Goal: Task Accomplishment & Management: Manage account settings

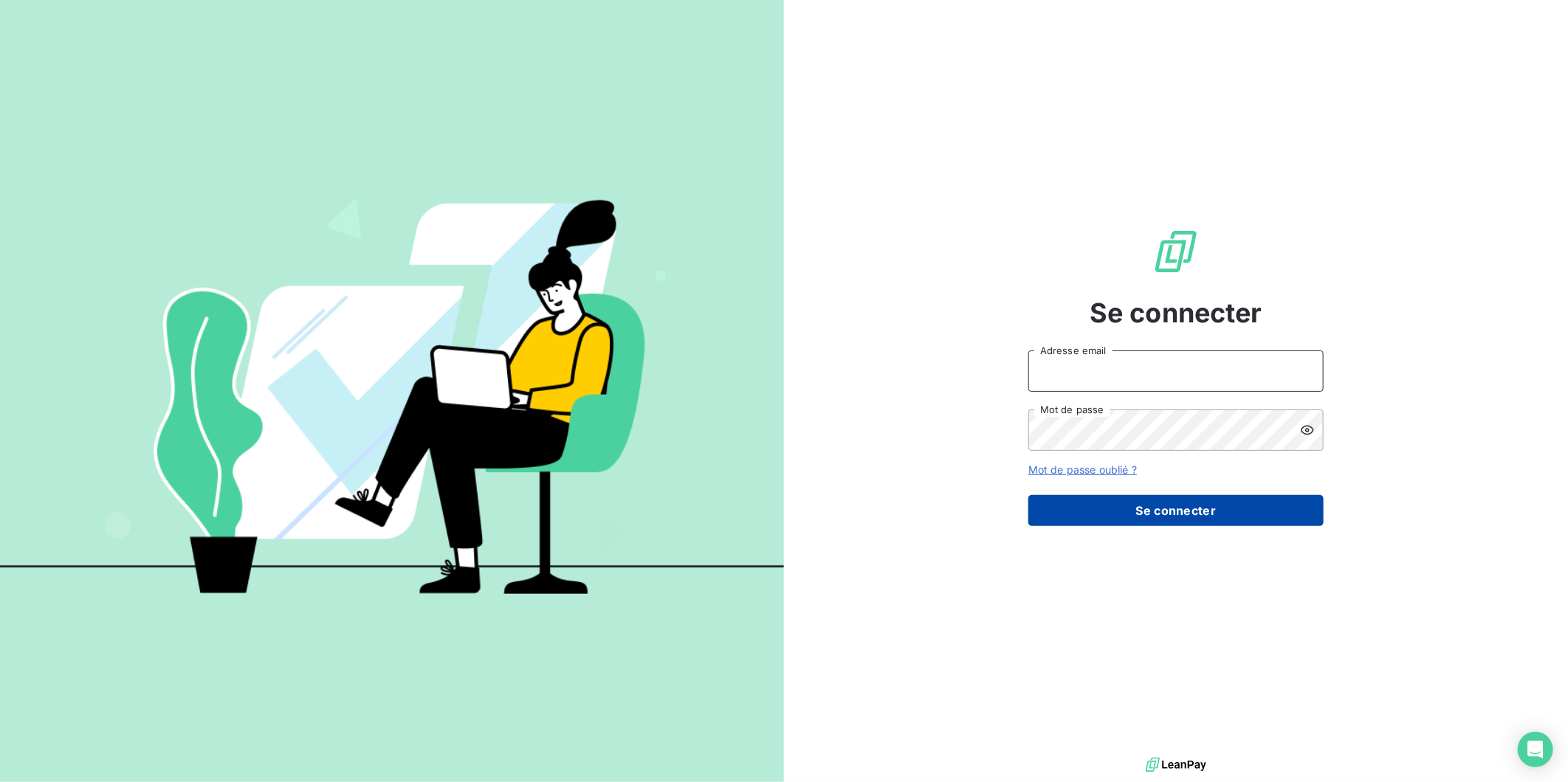
type input "[PERSON_NAME][EMAIL_ADDRESS][DOMAIN_NAME]"
click at [1183, 508] on button "Se connecter" at bounding box center [1176, 510] width 296 height 31
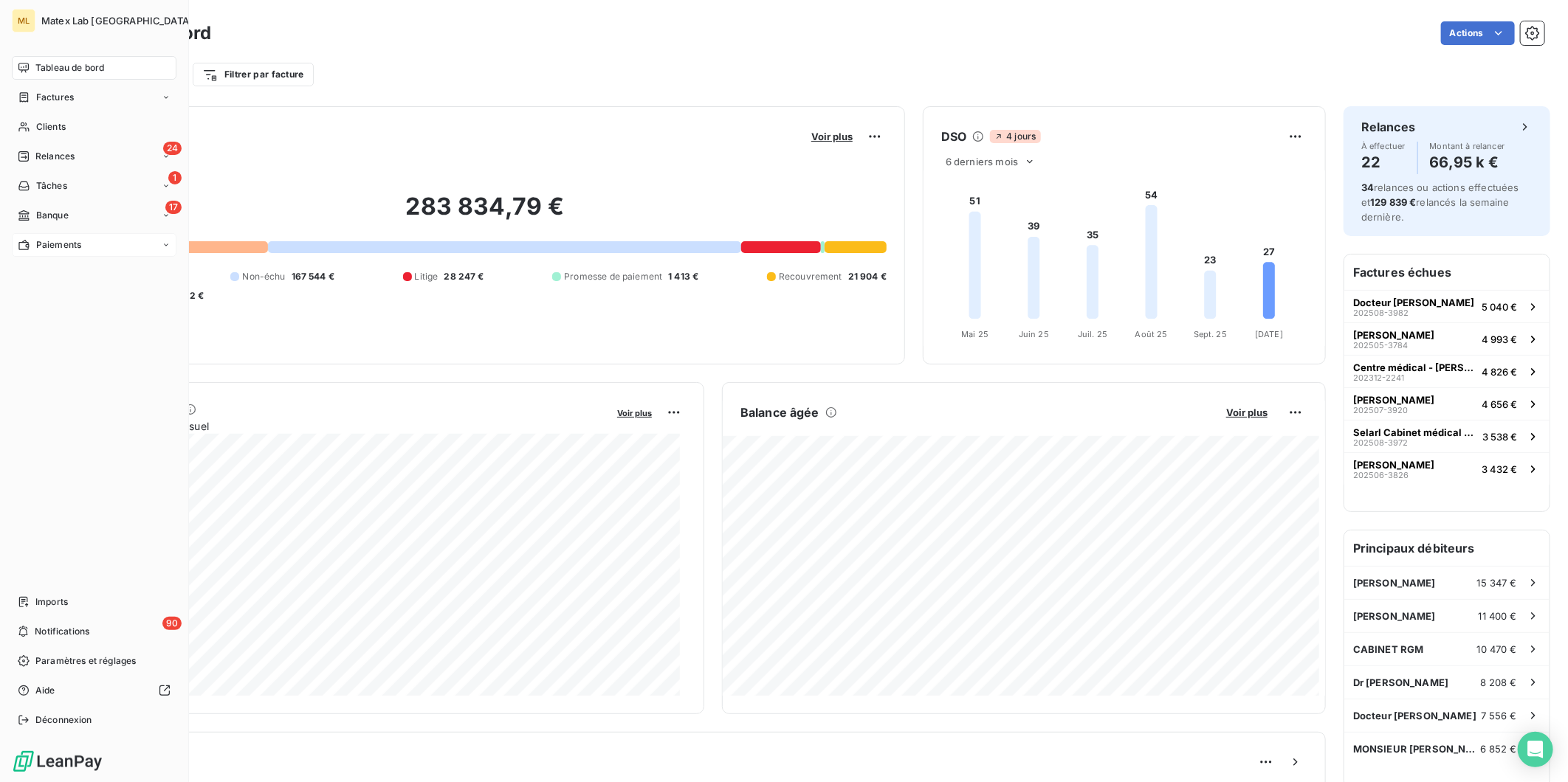
click at [46, 238] on span "Paiements" at bounding box center [58, 245] width 45 height 14
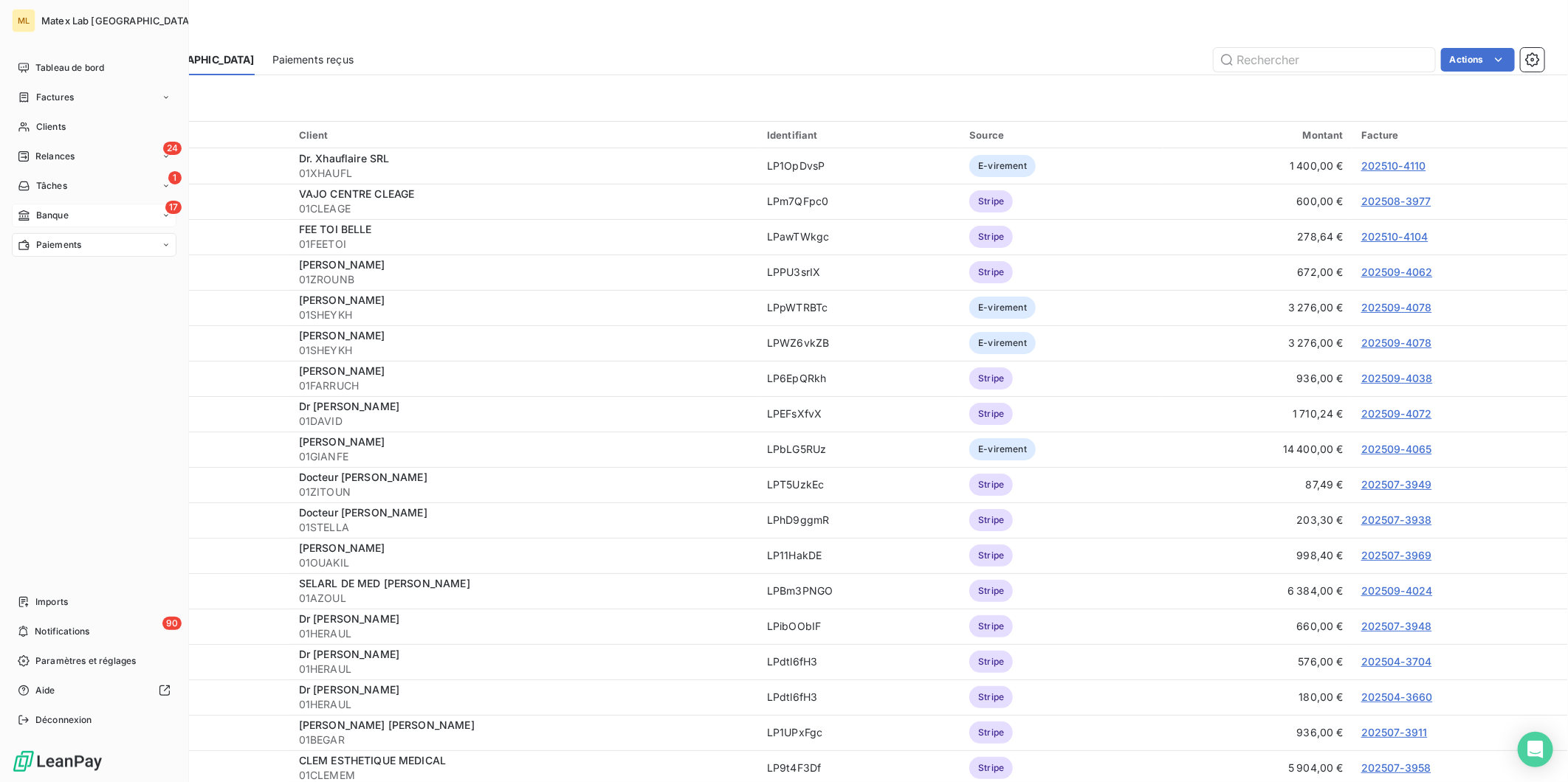
click at [50, 210] on span "Banque" at bounding box center [52, 215] width 32 height 14
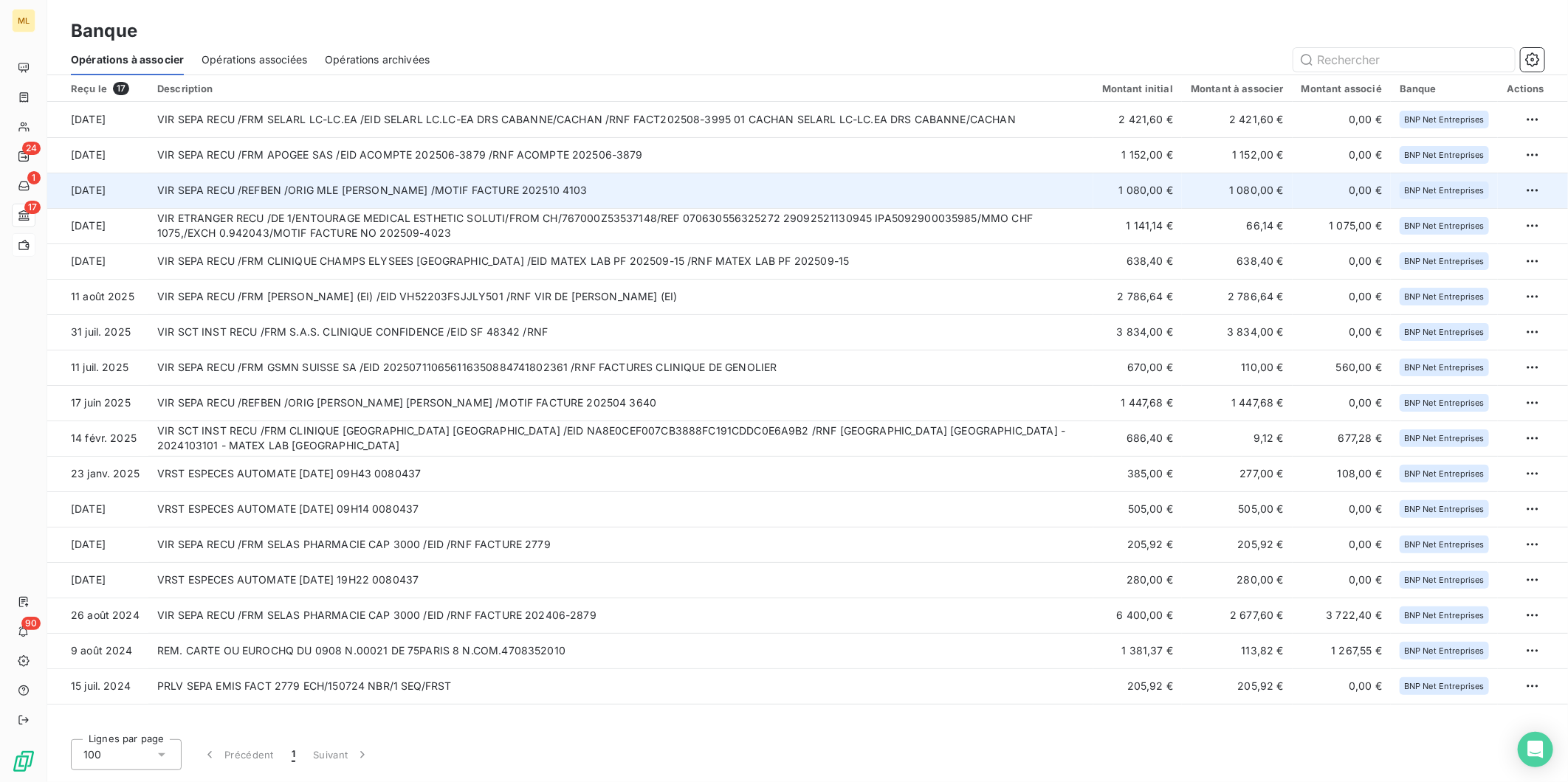
click at [734, 187] on td "VIR SEPA RECU /REFBEN /ORIG MLE NATHALIE GHIBAUDO /MOTIF FACTURE 202510 4103" at bounding box center [621, 190] width 945 height 35
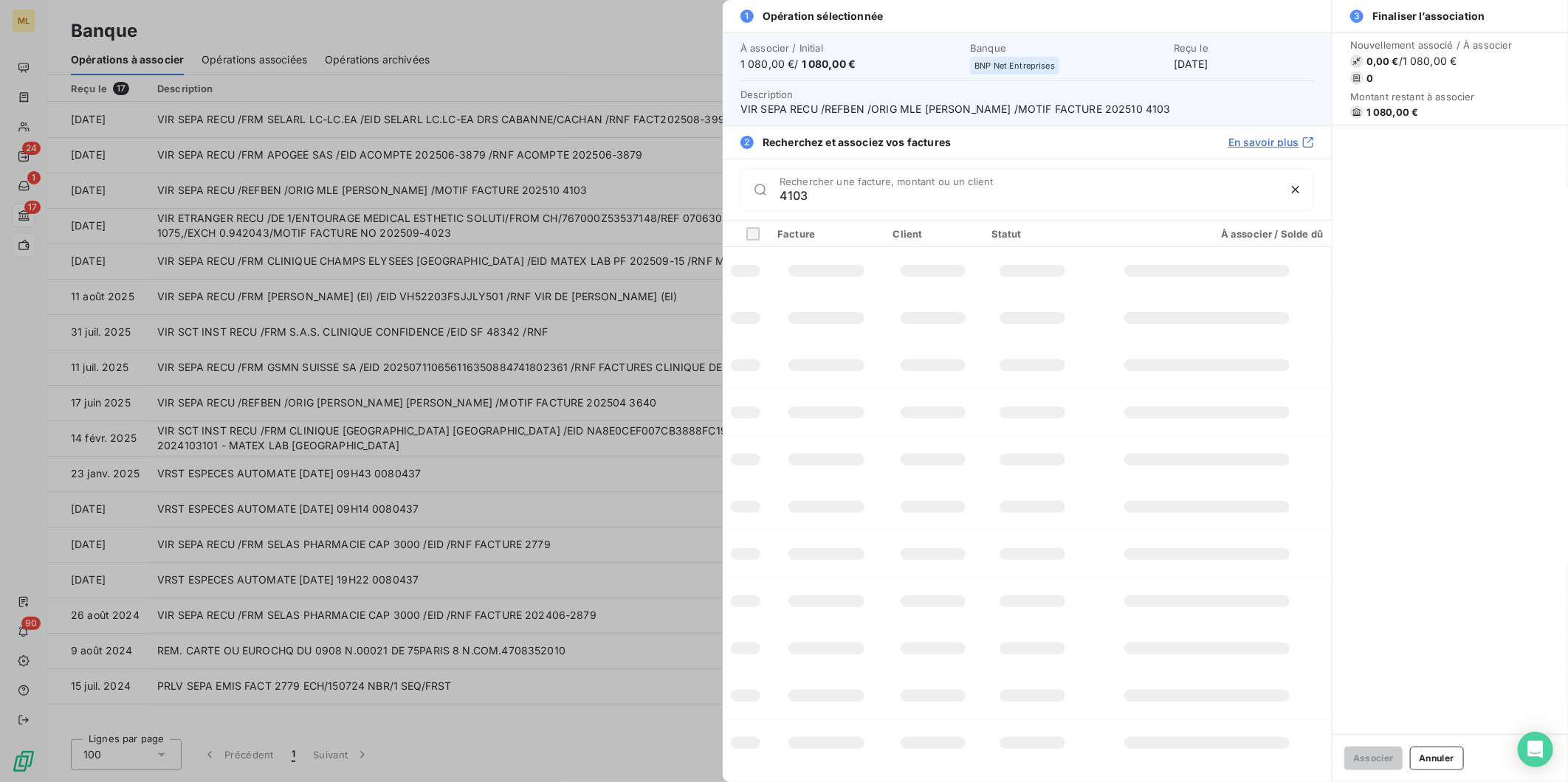
type input "4103"
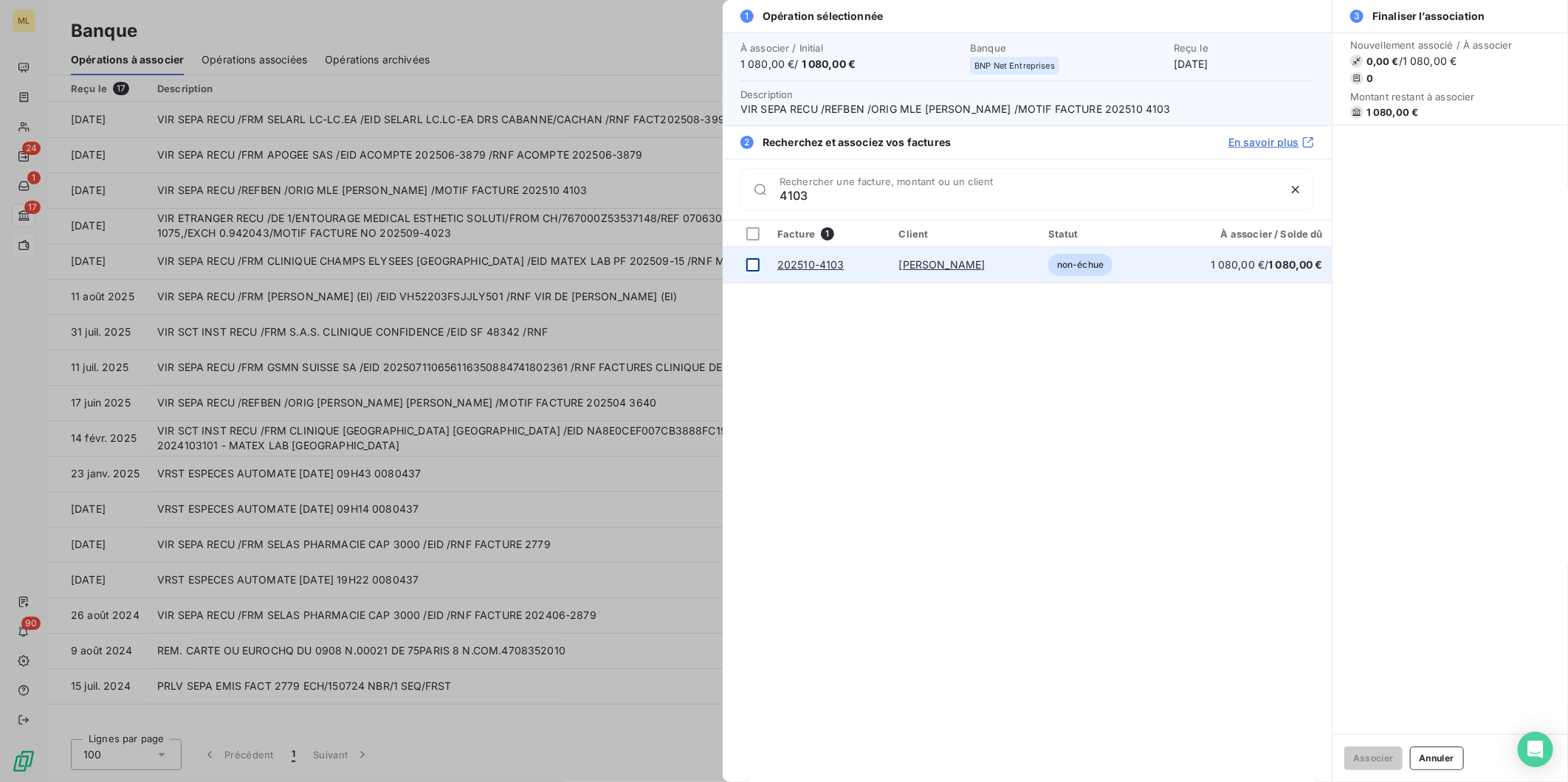
click at [755, 264] on div at bounding box center [753, 265] width 14 height 14
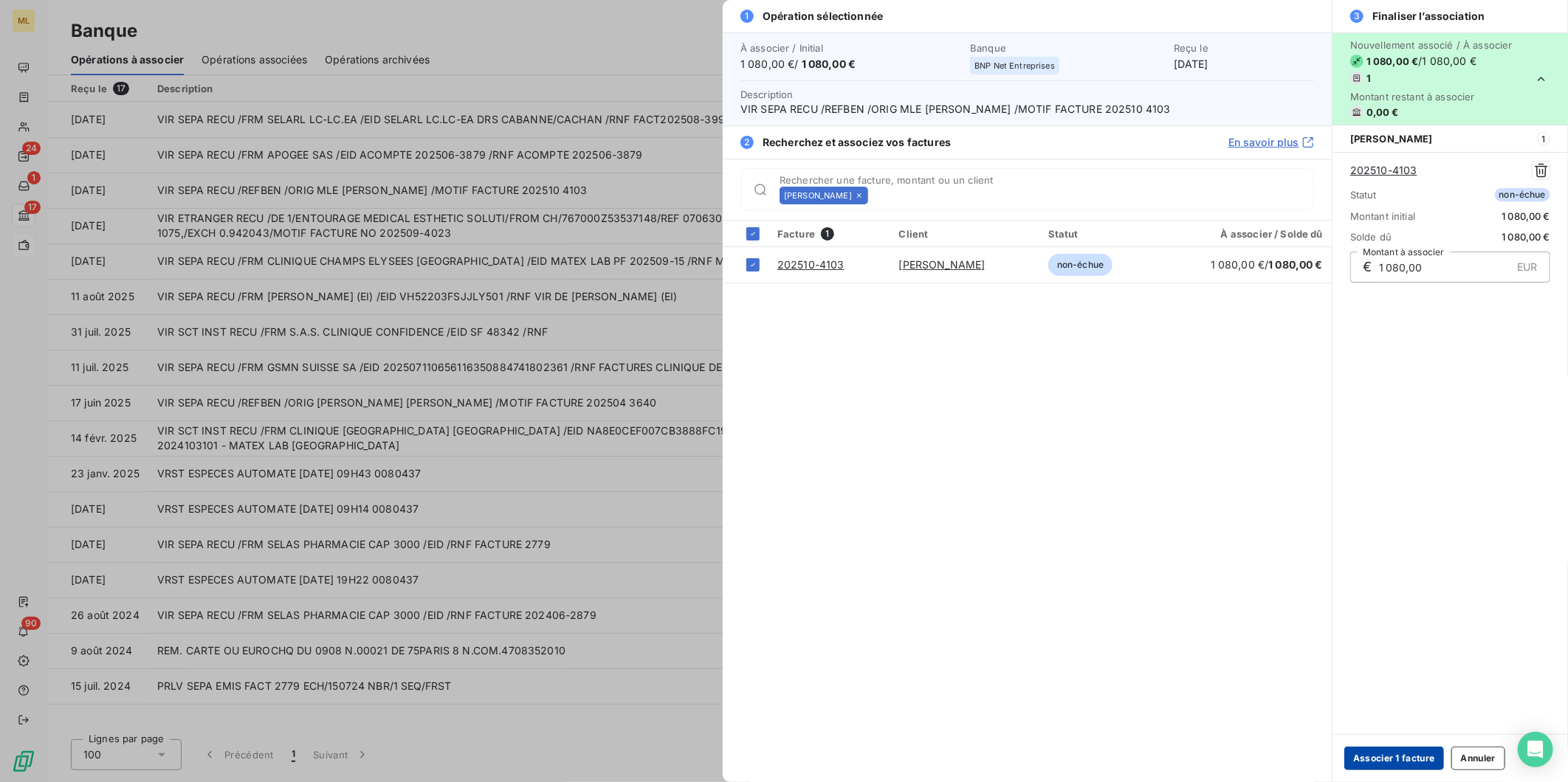
click at [1380, 749] on button "Associer 1 facture" at bounding box center [1394, 758] width 100 height 24
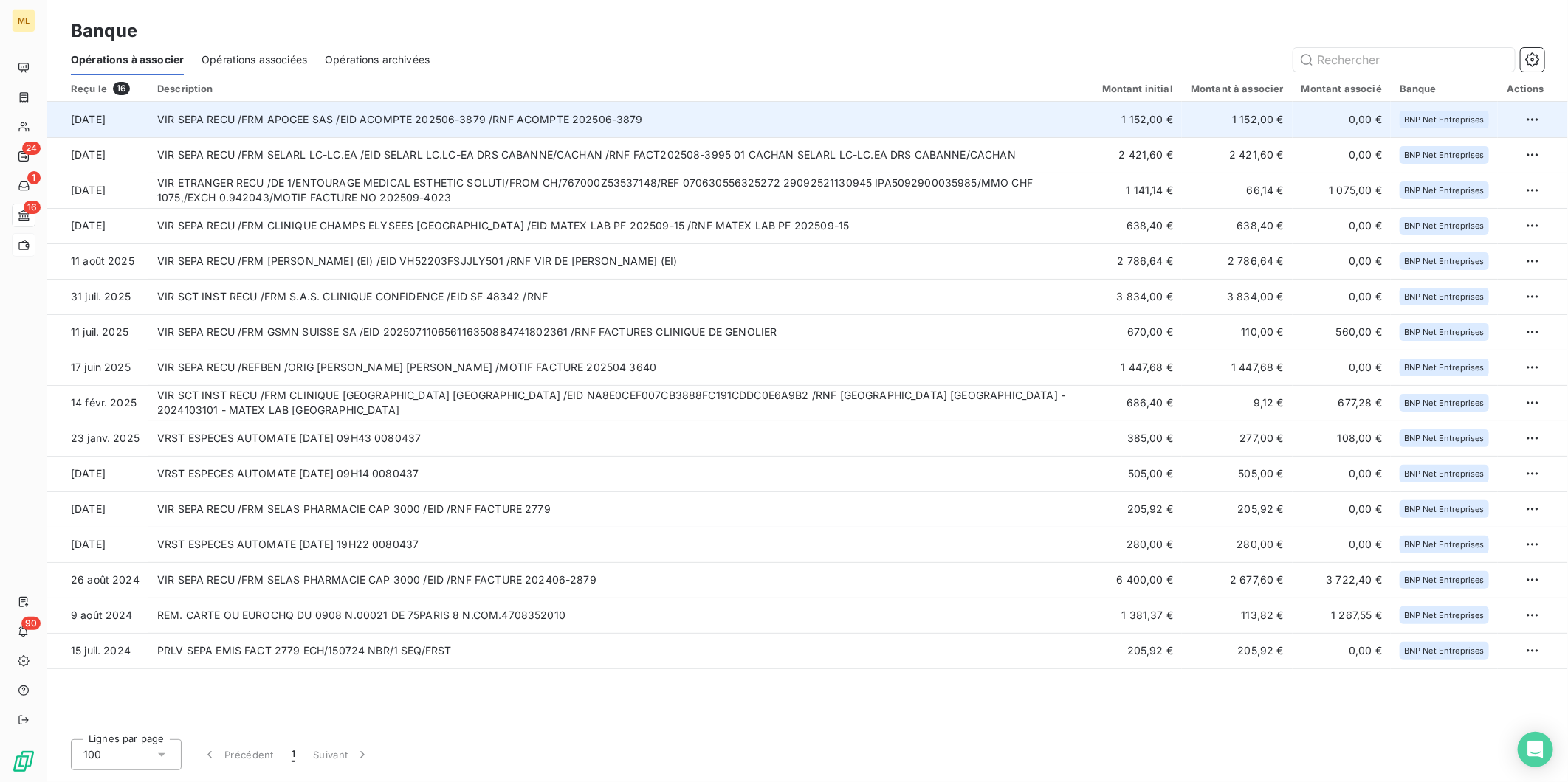
click at [662, 121] on td "VIR SEPA RECU /FRM APOGEE SAS /EID ACOMPTE 202506-3879 /RNF ACOMPTE 202506-3879" at bounding box center [621, 120] width 945 height 35
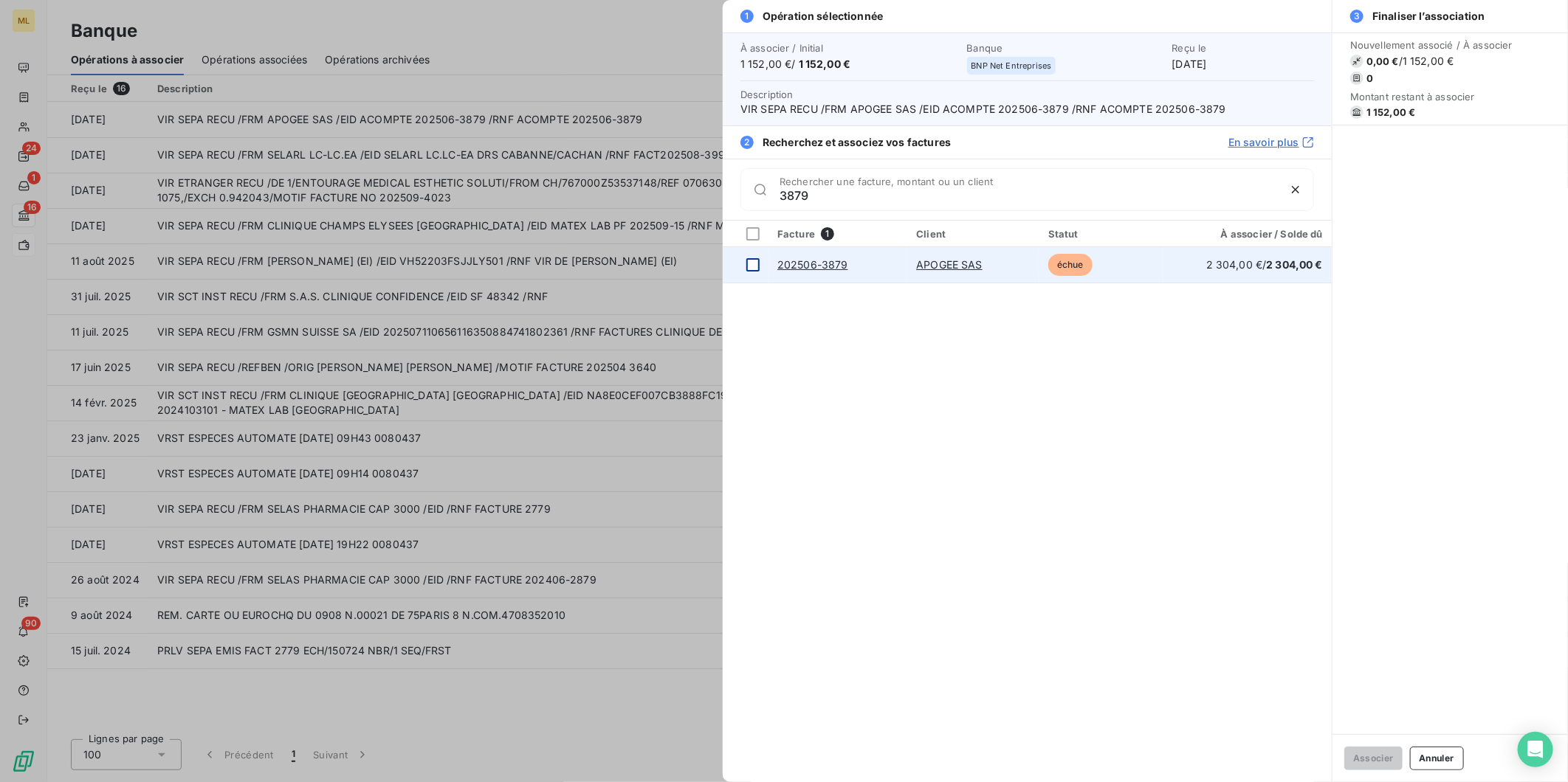
type input "3879"
click at [760, 262] on td at bounding box center [745, 265] width 46 height 35
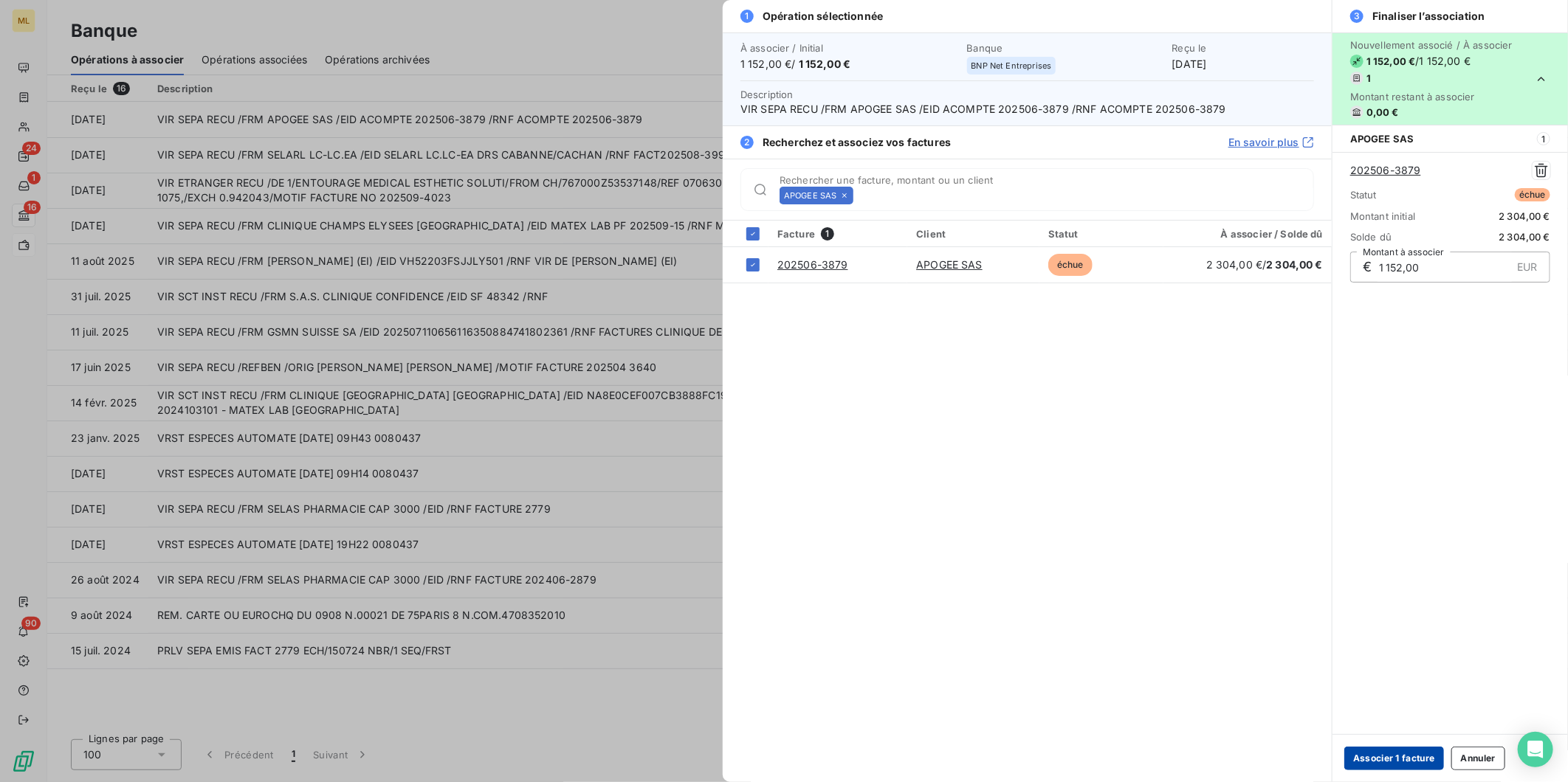
click at [1377, 754] on button "Associer 1 facture" at bounding box center [1394, 758] width 100 height 24
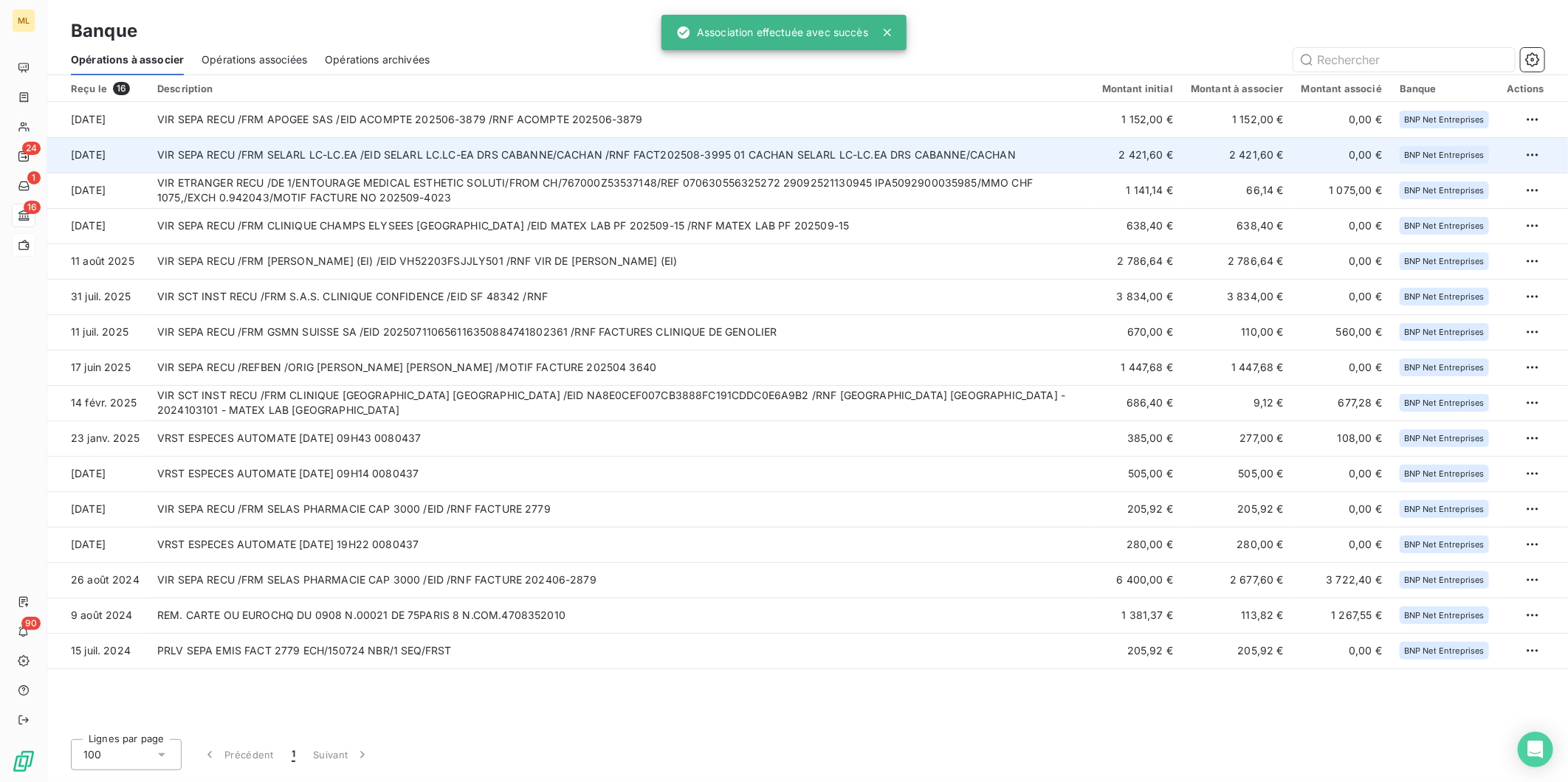
click at [792, 149] on td "VIR SEPA RECU /FRM SELARL LC-LC.EA /EID SELARL LC.LC-EA DRS CABANNE/CACHAN /RNF…" at bounding box center [621, 155] width 945 height 35
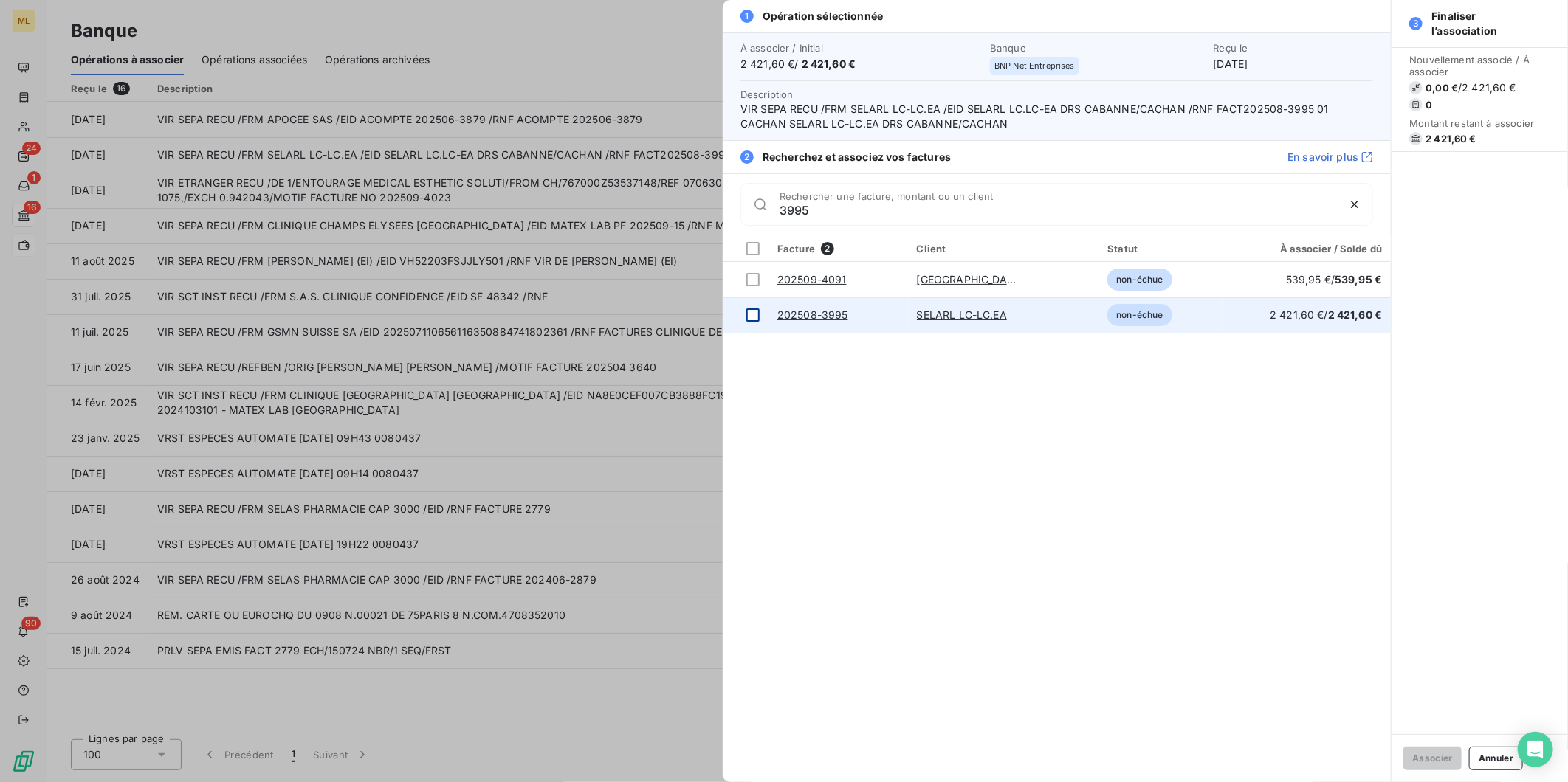
type input "3995"
click at [752, 318] on div at bounding box center [753, 315] width 14 height 14
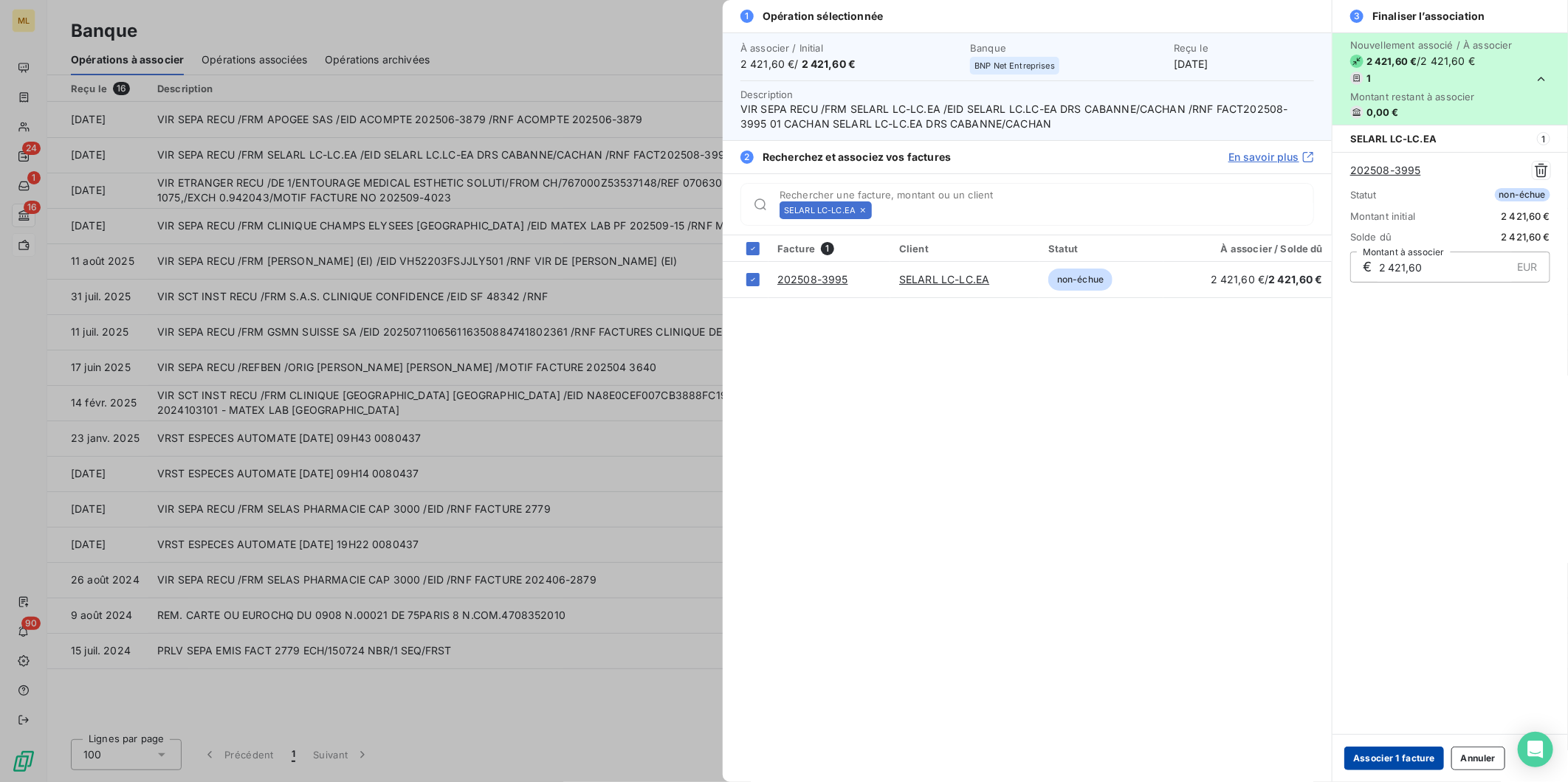
click at [1401, 763] on button "Associer 1 facture" at bounding box center [1394, 758] width 100 height 24
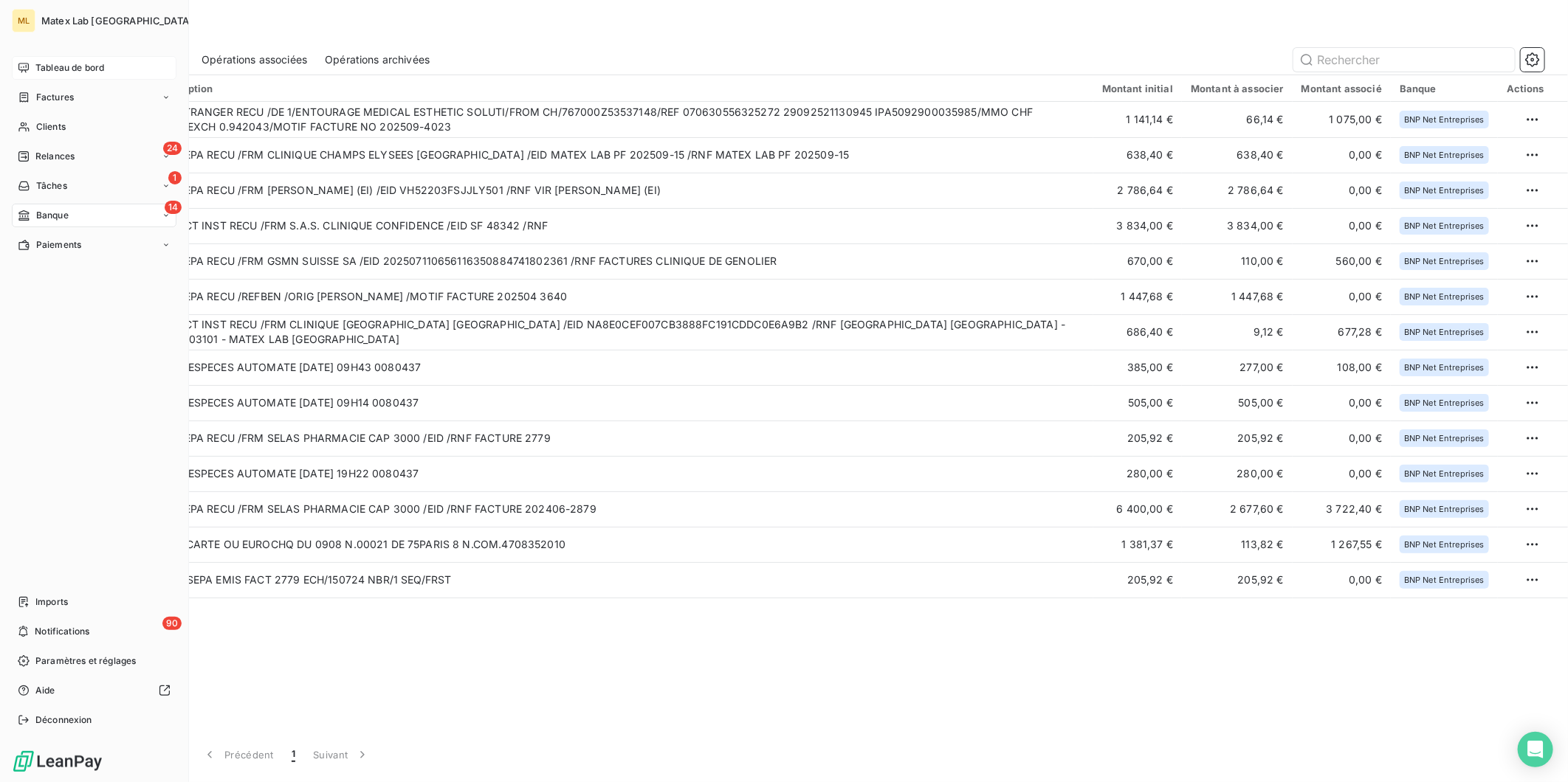
click at [79, 68] on span "Tableau de bord" at bounding box center [69, 68] width 68 height 14
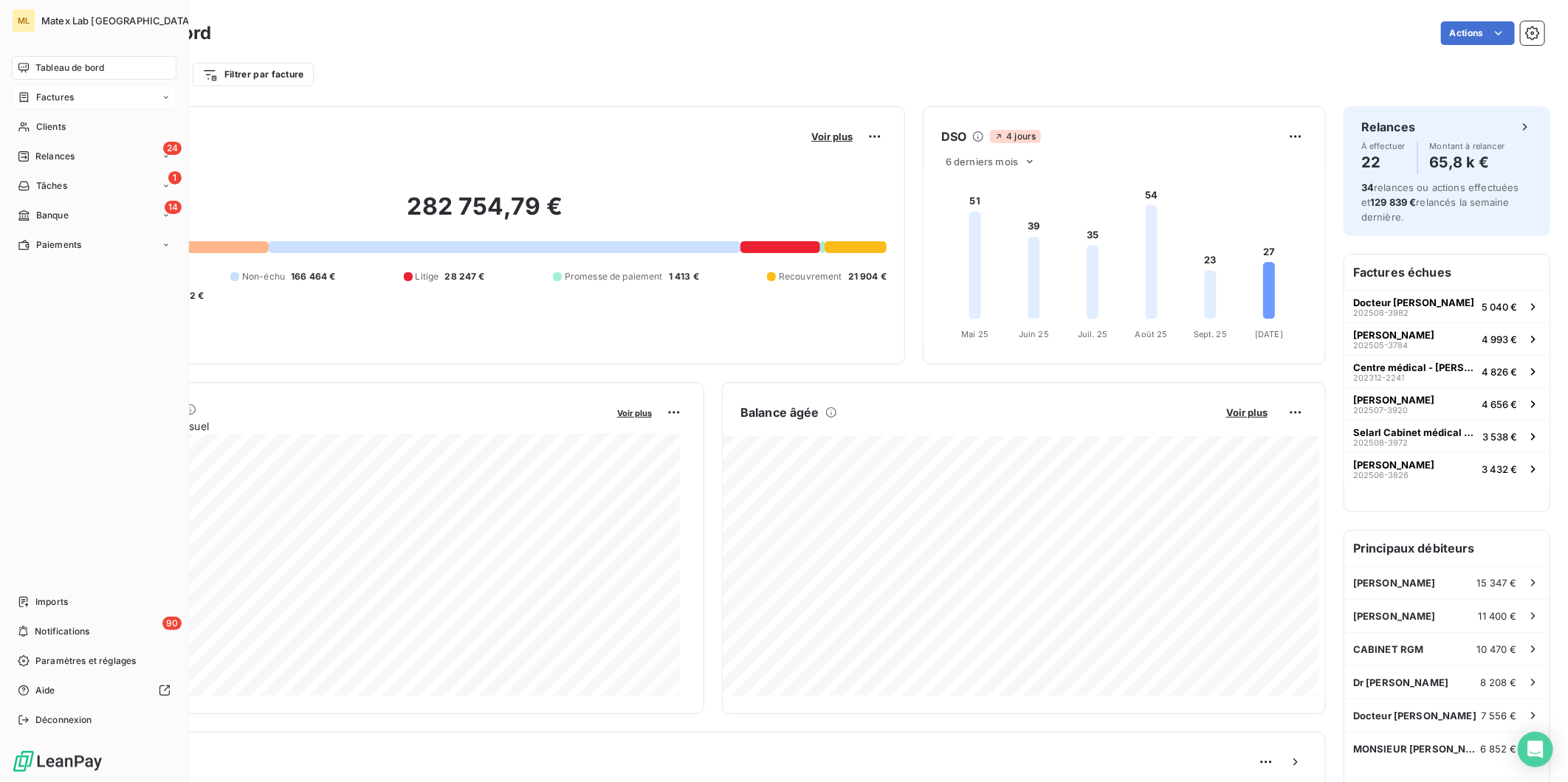
click at [36, 97] on span "Factures" at bounding box center [55, 97] width 38 height 14
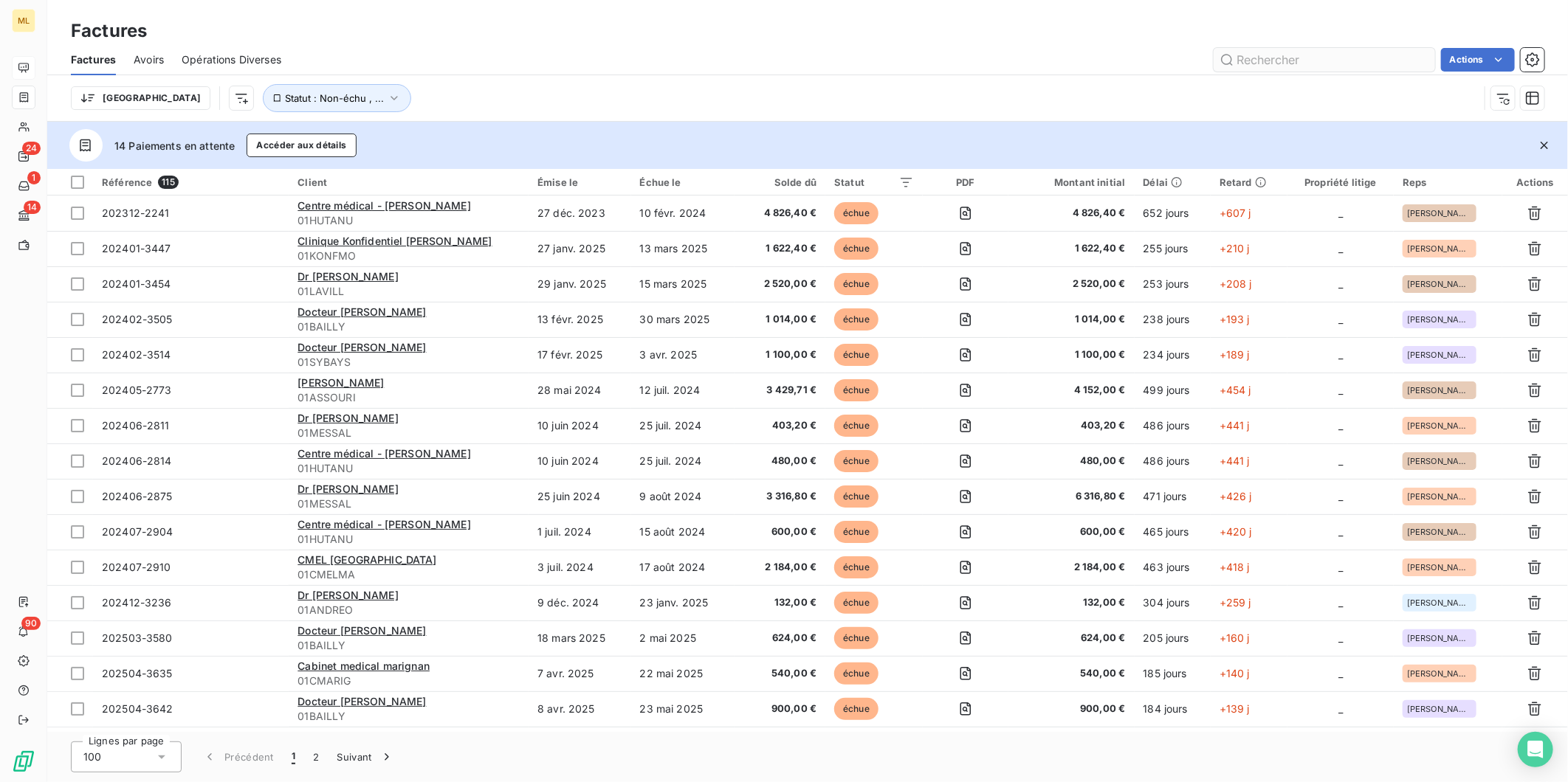
click at [1288, 57] on input "text" at bounding box center [1325, 60] width 221 height 24
click at [1304, 63] on input "text" at bounding box center [1325, 60] width 221 height 24
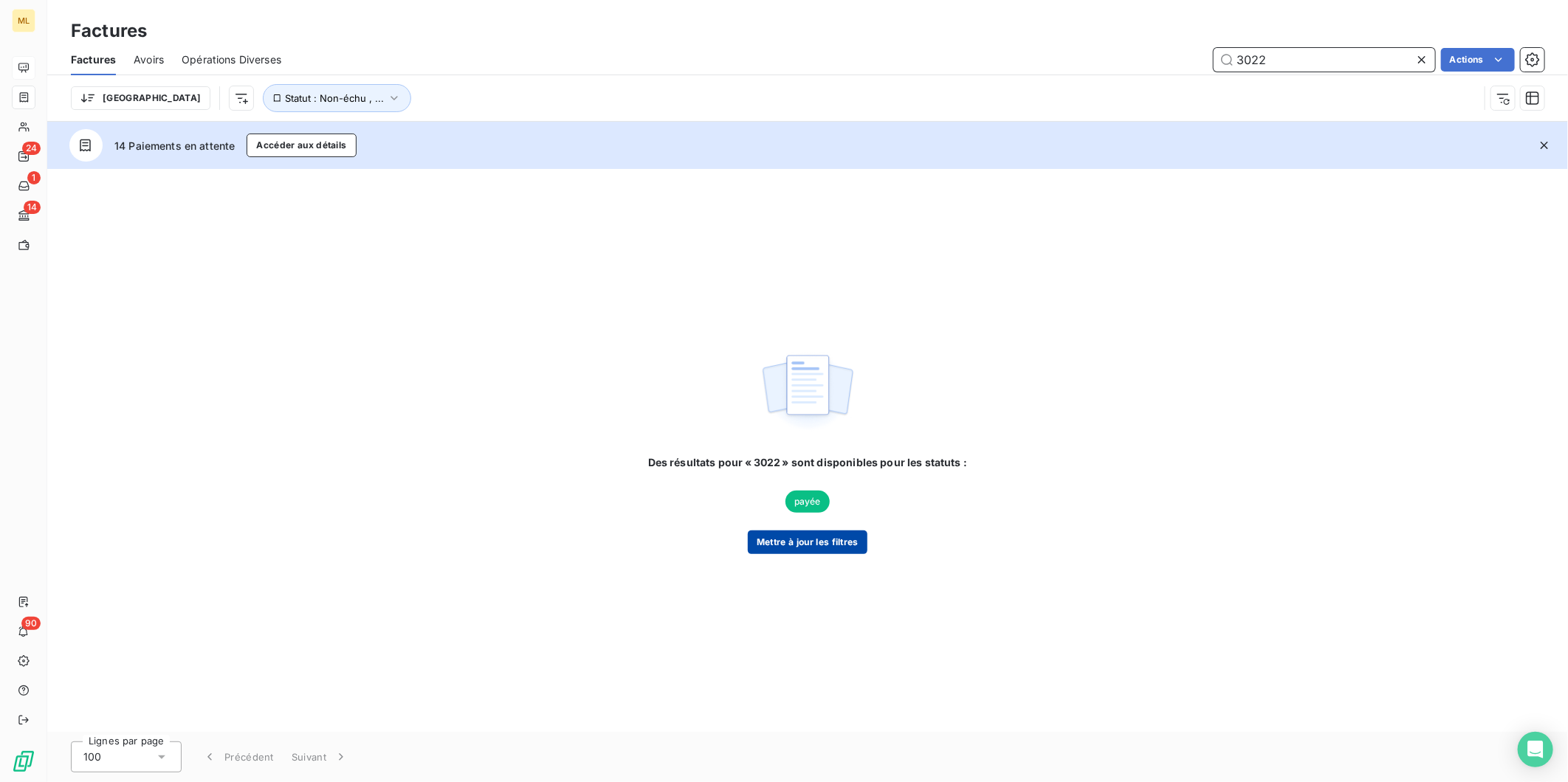
type input "3022"
click at [816, 546] on button "Mettre à jour les filtres" at bounding box center [808, 542] width 120 height 24
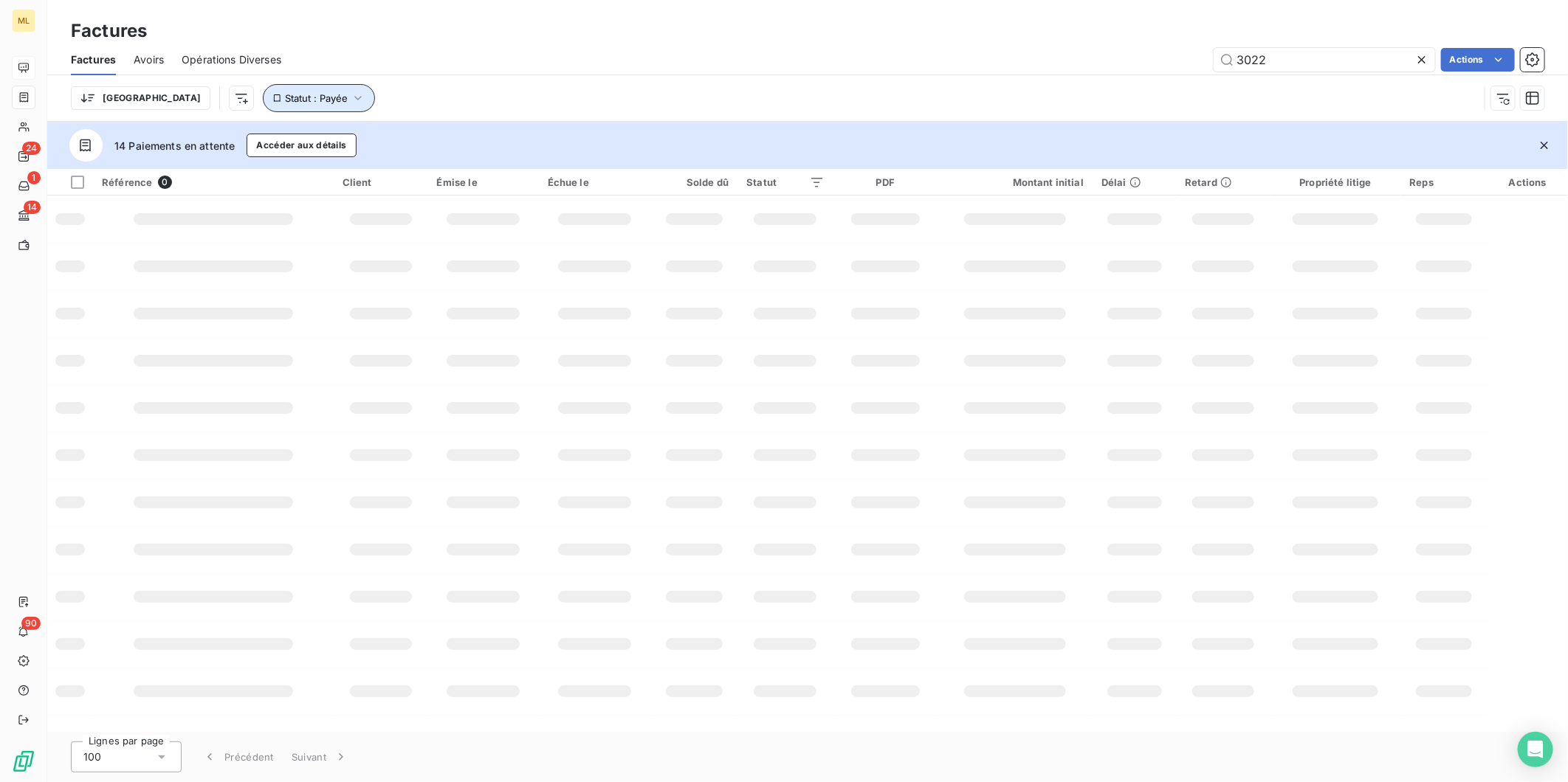
click at [351, 101] on icon "button" at bounding box center [357, 97] width 14 height 14
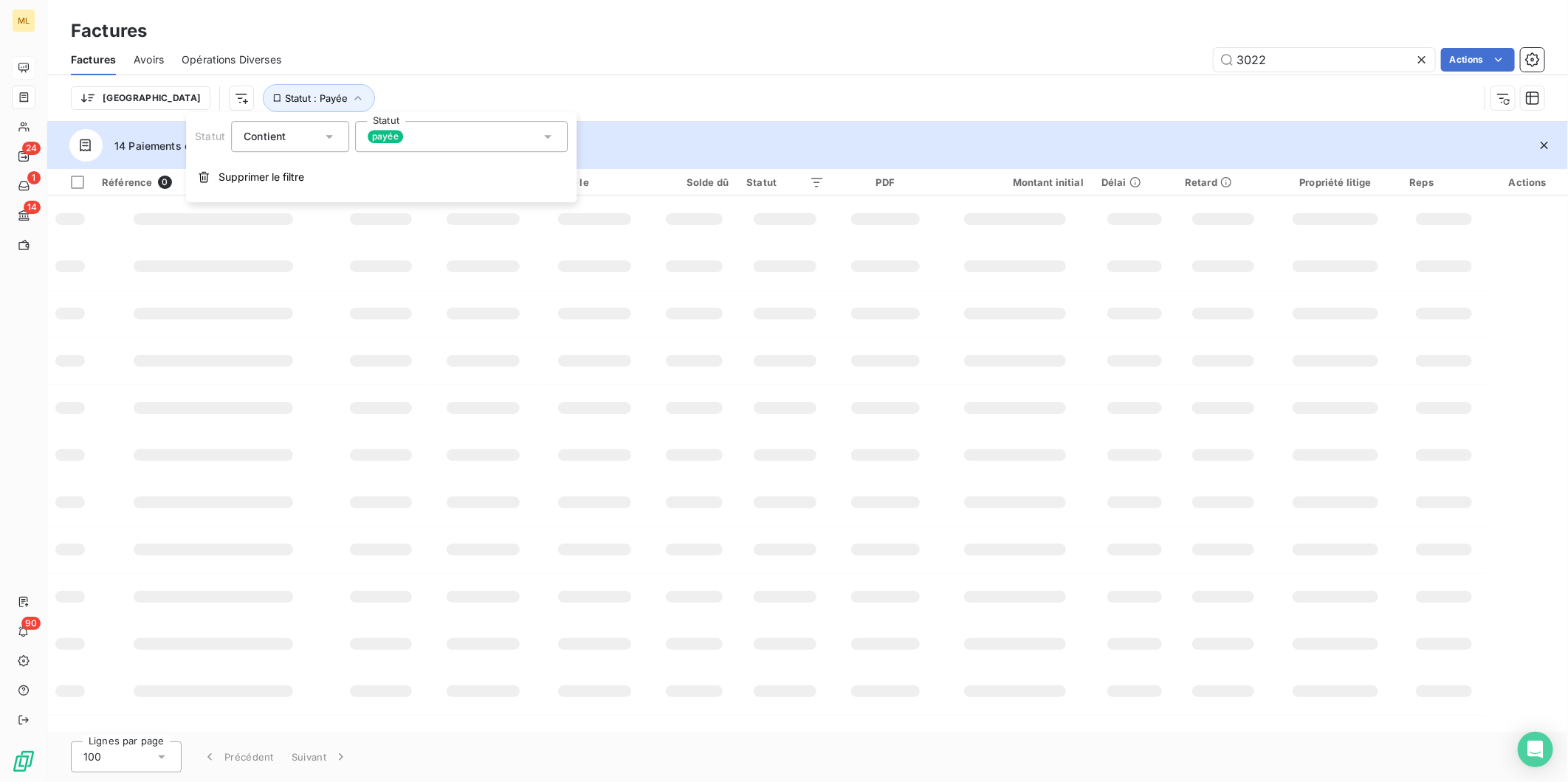
click at [689, 101] on div "Trier Statut : Payée" at bounding box center [775, 98] width 1407 height 28
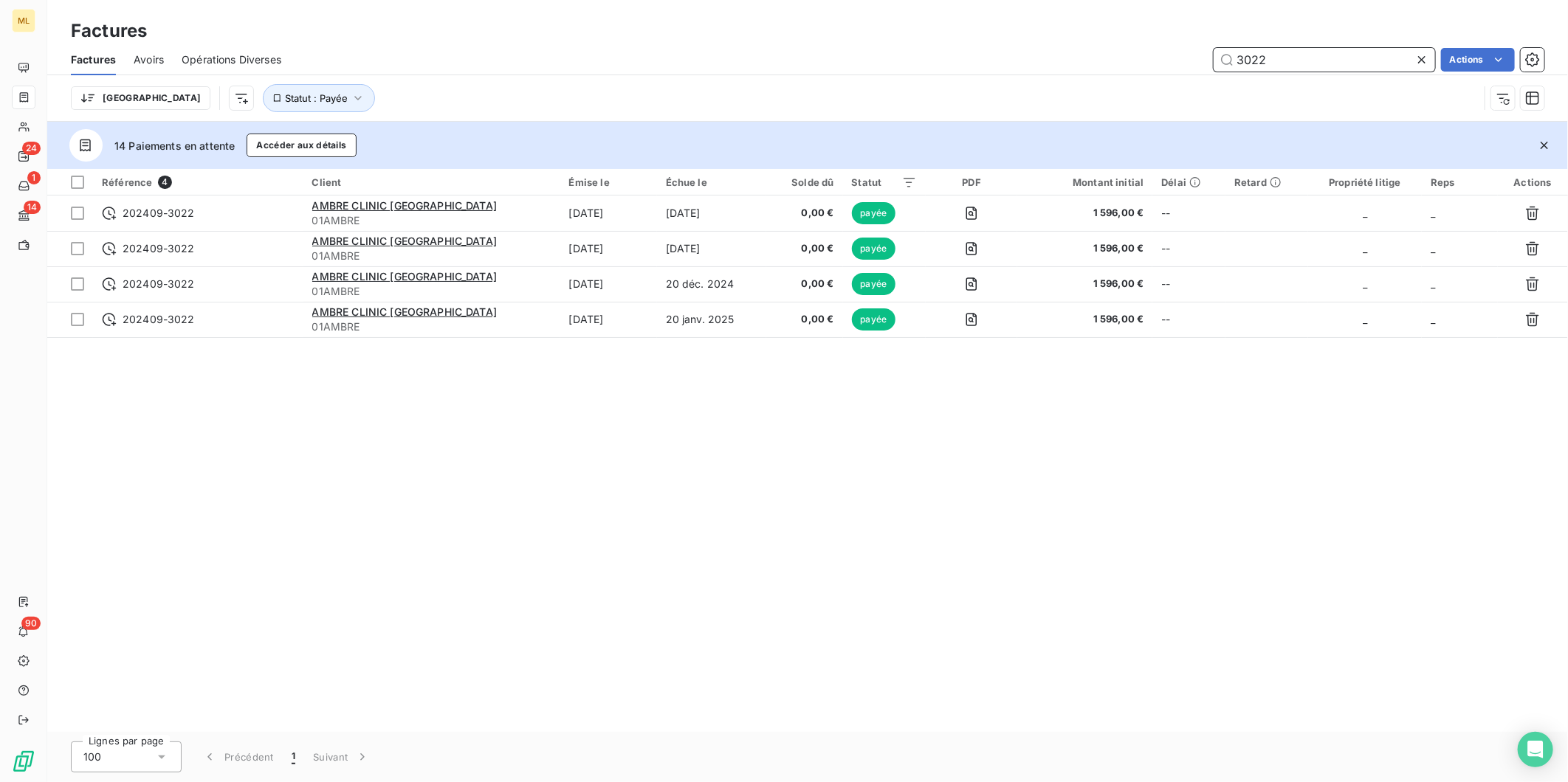
drag, startPoint x: 1323, startPoint y: 56, endPoint x: 1092, endPoint y: 81, distance: 232.3
click at [1092, 81] on div "Factures Avoirs Opérations Diverses 3022 Actions Trier Statut : Payée" at bounding box center [808, 82] width 1521 height 77
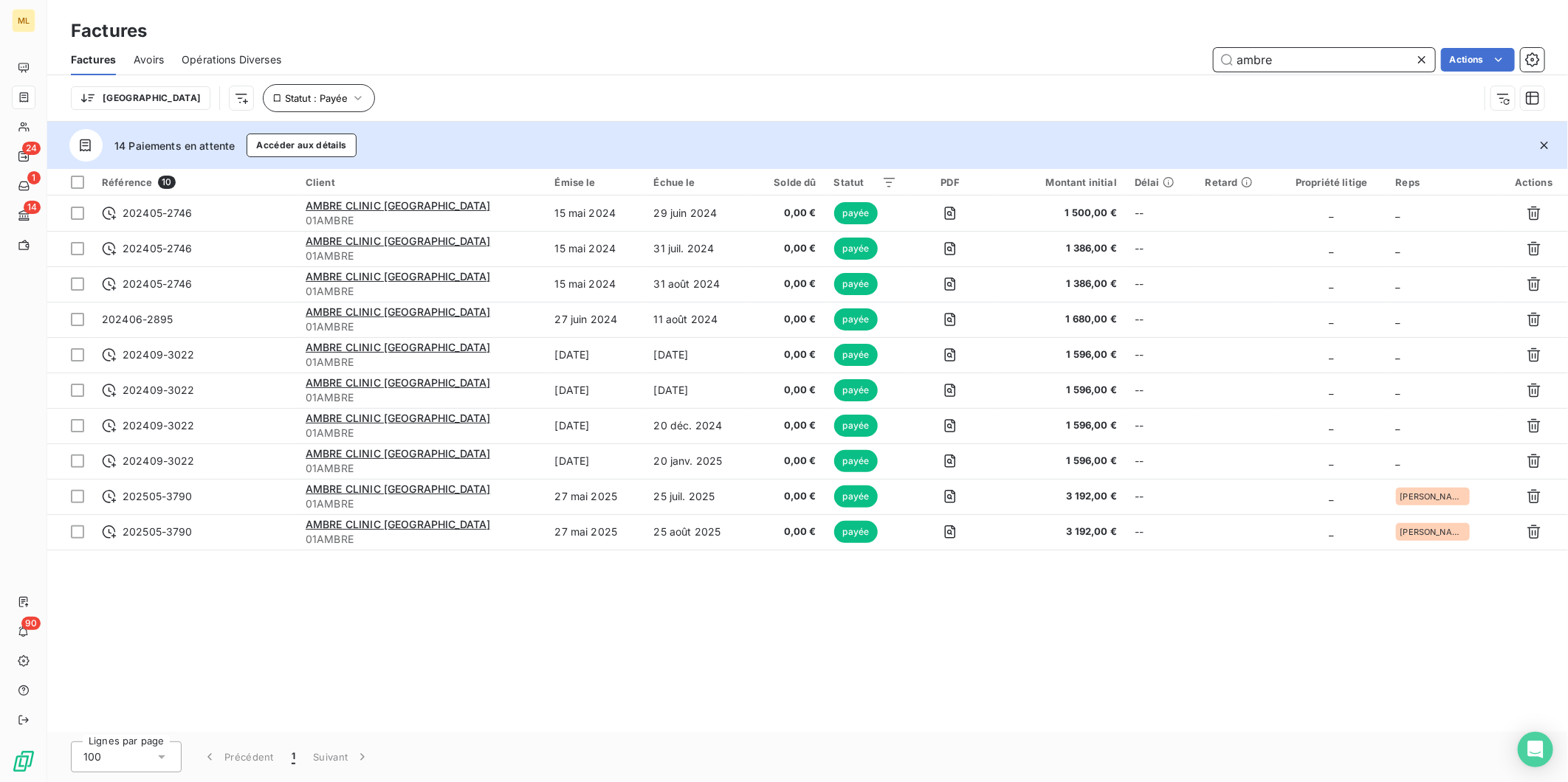
type input "ambre"
click at [351, 98] on icon "button" at bounding box center [357, 97] width 14 height 14
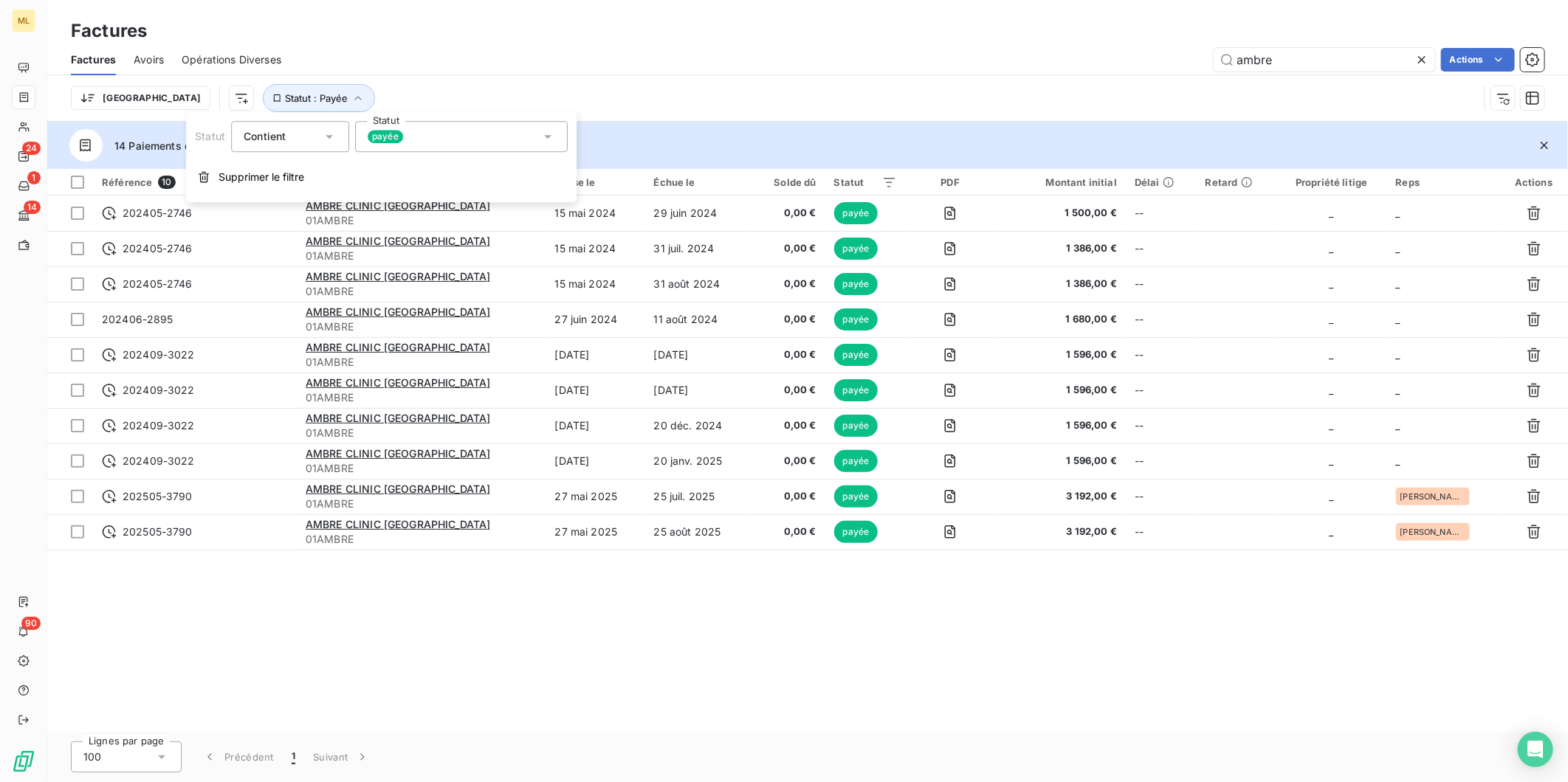
click at [431, 132] on div "payée" at bounding box center [461, 136] width 213 height 31
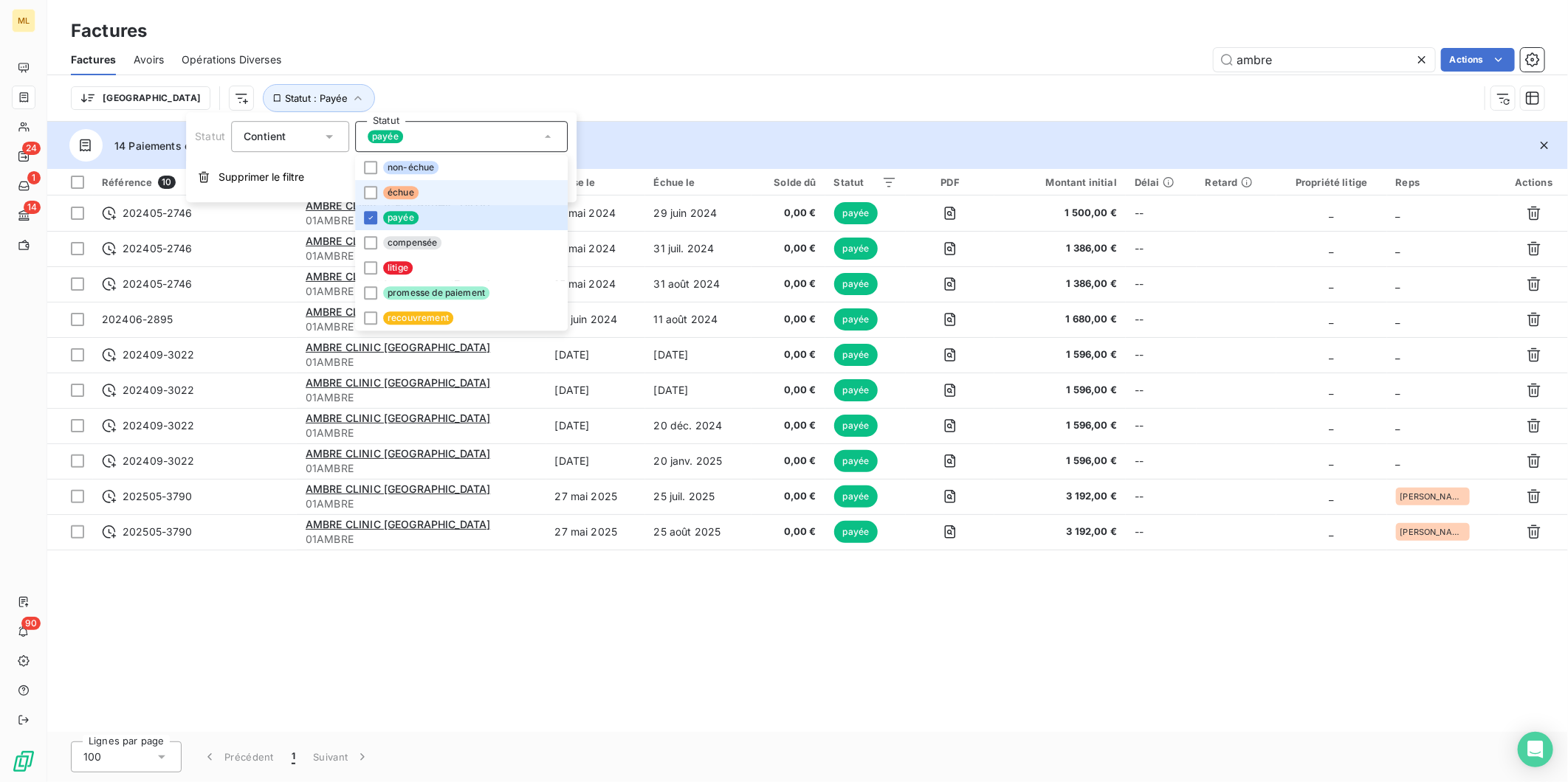
click at [384, 193] on span "échue" at bounding box center [401, 193] width 35 height 14
click at [384, 170] on span "non-échue" at bounding box center [411, 167] width 56 height 14
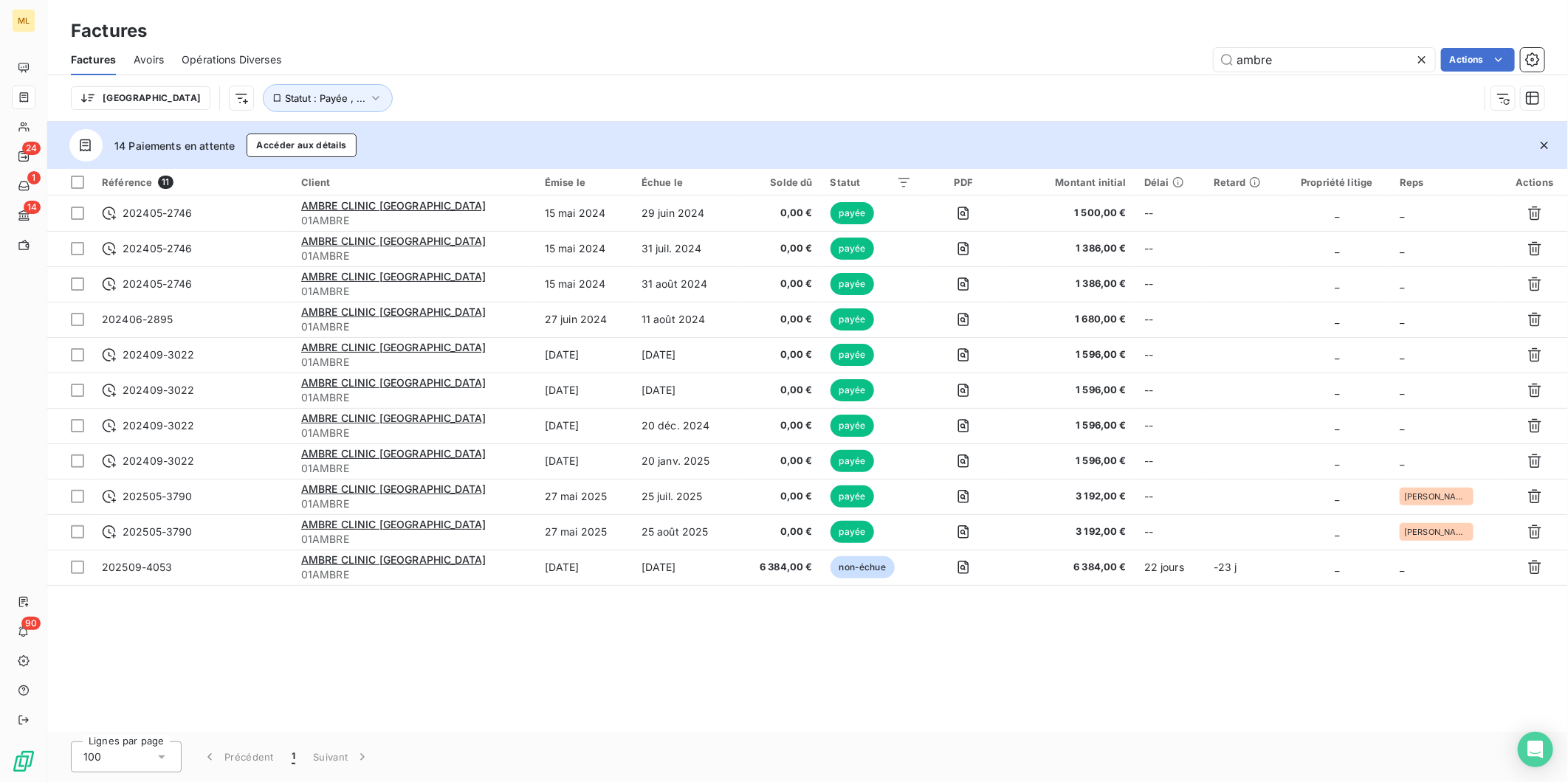
click at [816, 640] on div "Référence 11 Client Émise le Échue le Solde dû Statut PDF Montant initial Délai…" at bounding box center [808, 450] width 1521 height 563
